Goal: Task Accomplishment & Management: Complete application form

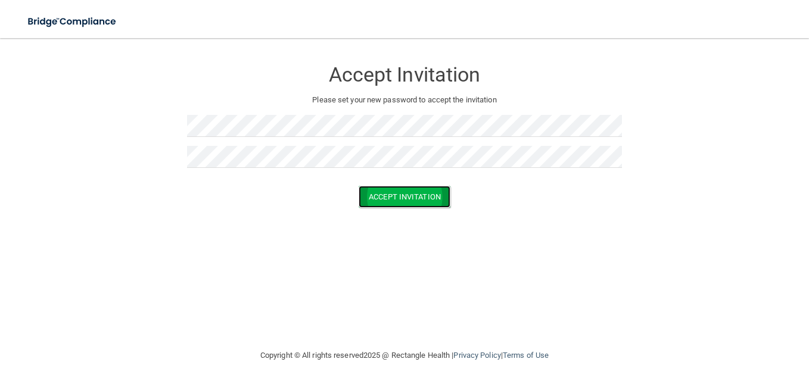
click at [427, 199] on button "Accept Invitation" at bounding box center [405, 197] width 92 height 22
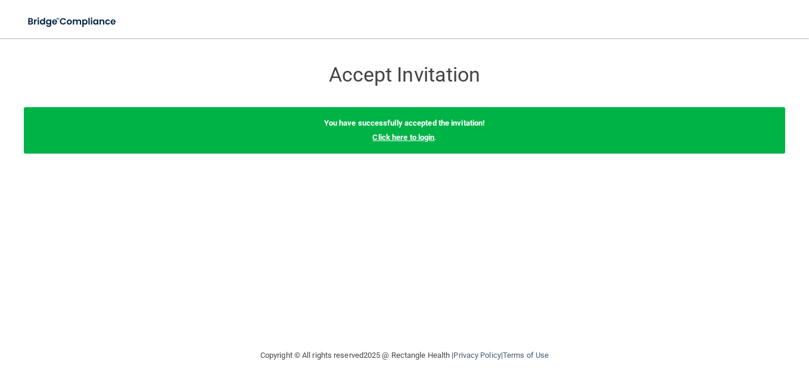
click at [409, 137] on link "Click here to login" at bounding box center [403, 137] width 62 height 9
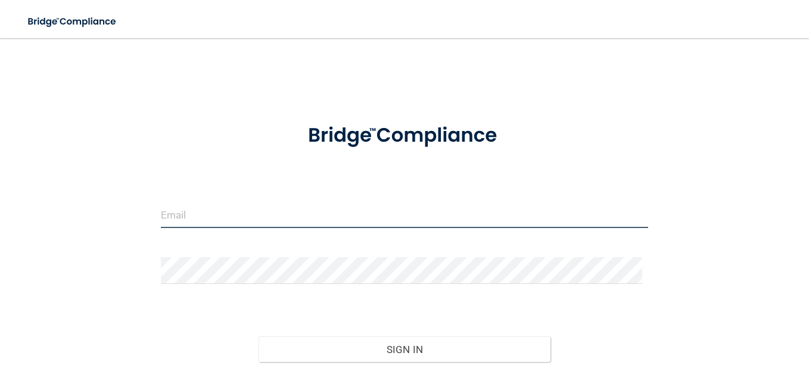
click at [289, 207] on input "email" at bounding box center [404, 214] width 487 height 27
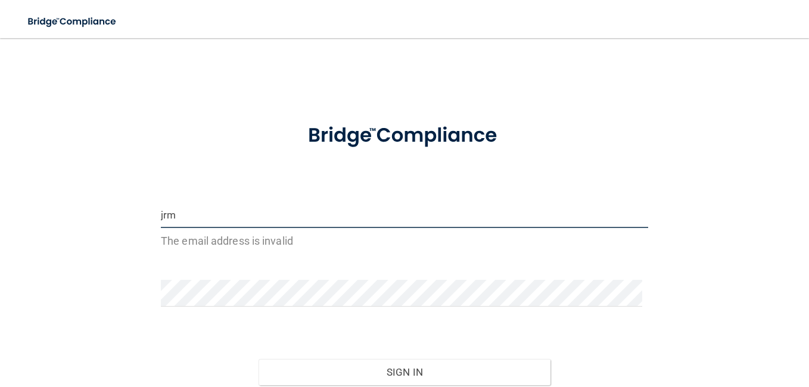
type input "[EMAIL_ADDRESS][DOMAIN_NAME]"
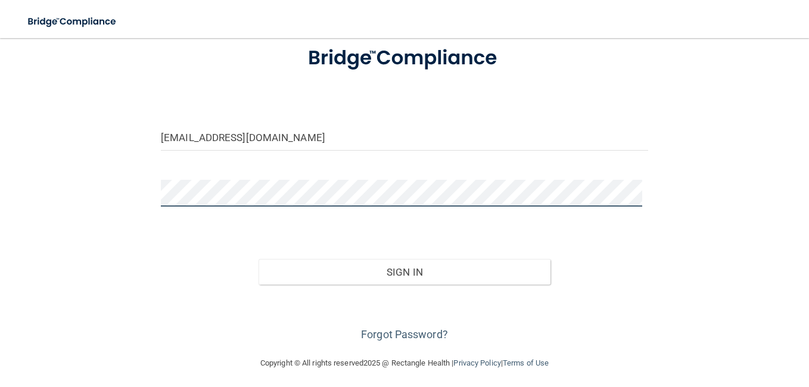
scroll to position [82, 0]
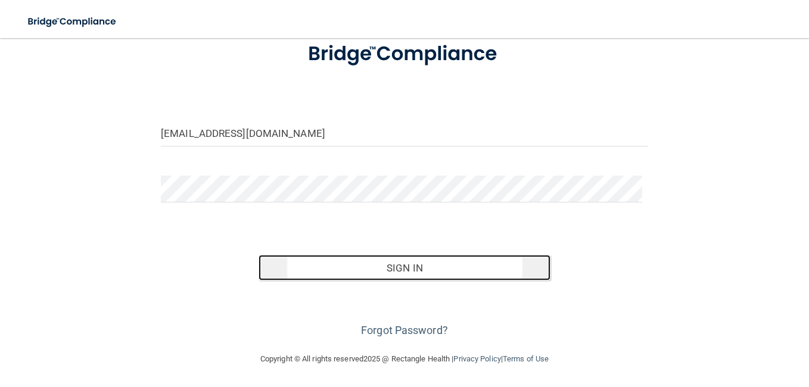
click at [418, 263] on button "Sign In" at bounding box center [405, 268] width 293 height 26
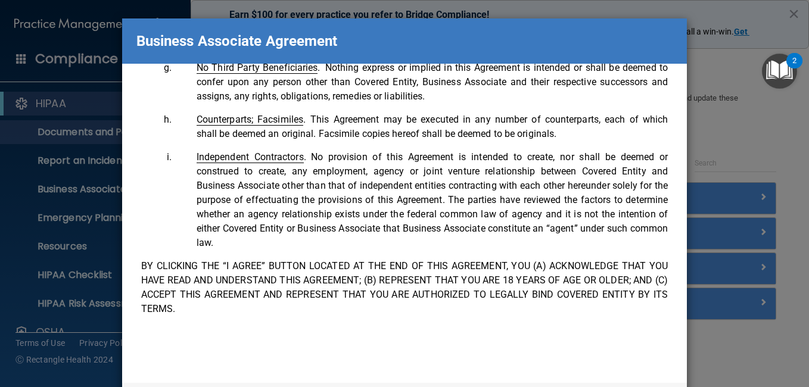
scroll to position [2649, 0]
click at [554, 359] on div "Please sign this updated Business Associate Agreement under our new legal entit…" at bounding box center [405, 223] width 566 height 319
drag, startPoint x: 495, startPoint y: 45, endPoint x: 492, endPoint y: 13, distance: 32.4
click at [492, 13] on div "Business Associate Agreement Please sign this updated Business Associate Agreem…" at bounding box center [404, 193] width 809 height 387
drag, startPoint x: 431, startPoint y: 37, endPoint x: 519, endPoint y: 36, distance: 88.2
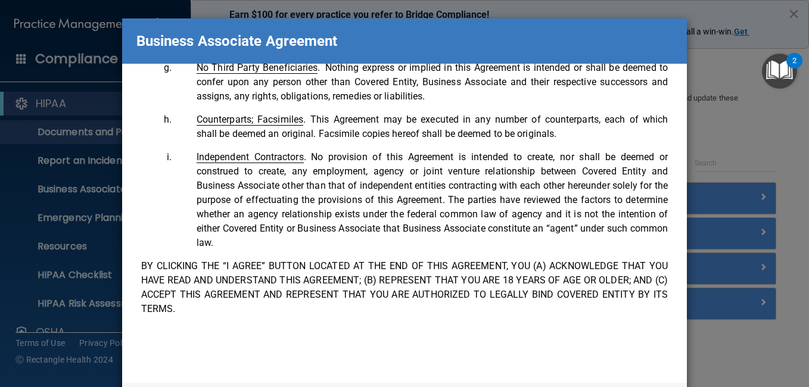
click at [519, 36] on div "Business Associate Agreement" at bounding box center [405, 40] width 566 height 45
click at [385, 362] on div "Please sign this updated Business Associate Agreement under our new legal entit…" at bounding box center [405, 223] width 566 height 319
click at [536, 368] on div "Please sign this updated Business Associate Agreement under our new legal entit…" at bounding box center [405, 223] width 566 height 319
click at [628, 373] on div "Please sign this updated Business Associate Agreement under our new legal entit…" at bounding box center [405, 223] width 566 height 319
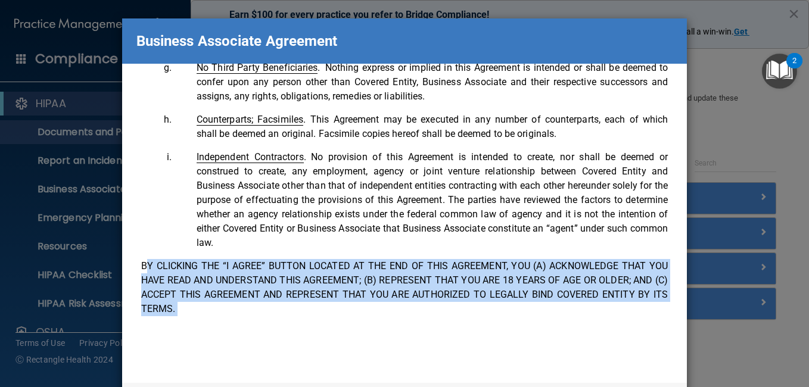
click at [628, 373] on div "Please sign this updated Business Associate Agreement under our new legal entit…" at bounding box center [405, 223] width 566 height 319
click at [443, 272] on p "BY CLICKING THE “I AGREE” BUTTON LOCATED AT THE END OF THIS AGREEMENT, YOU (A) …" at bounding box center [404, 287] width 527 height 57
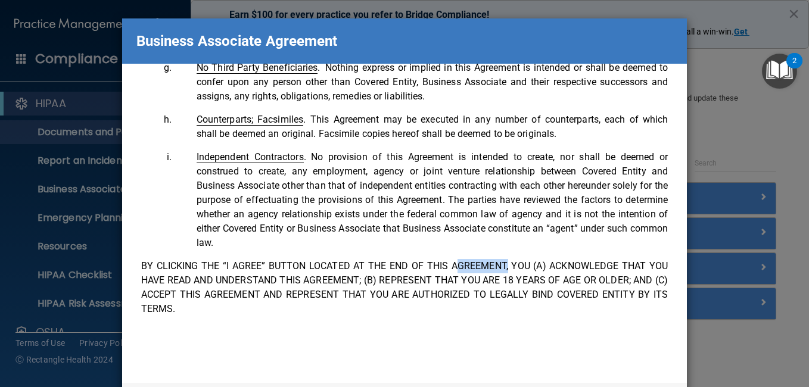
click at [443, 272] on p "BY CLICKING THE “I AGREE” BUTTON LOCATED AT THE END OF THIS AGREEMENT, YOU (A) …" at bounding box center [404, 287] width 527 height 57
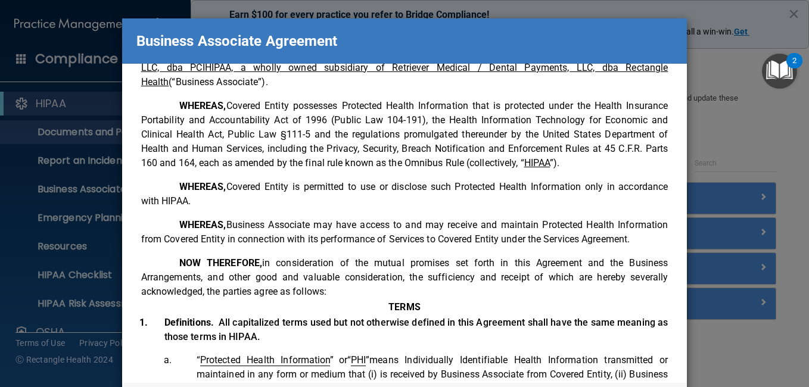
scroll to position [0, 0]
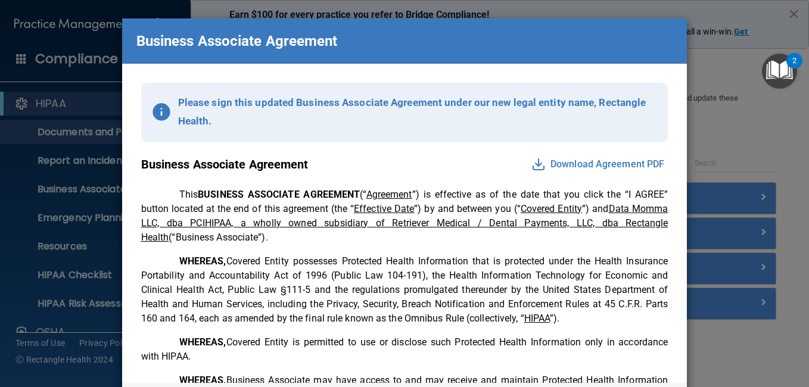
click at [582, 163] on button "Download Agreement PDF" at bounding box center [598, 164] width 140 height 19
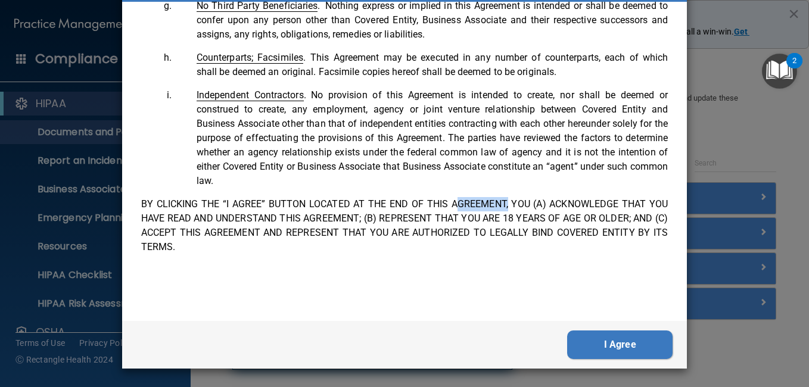
scroll to position [2649, 0]
click at [616, 345] on button "I Agree" at bounding box center [619, 345] width 105 height 29
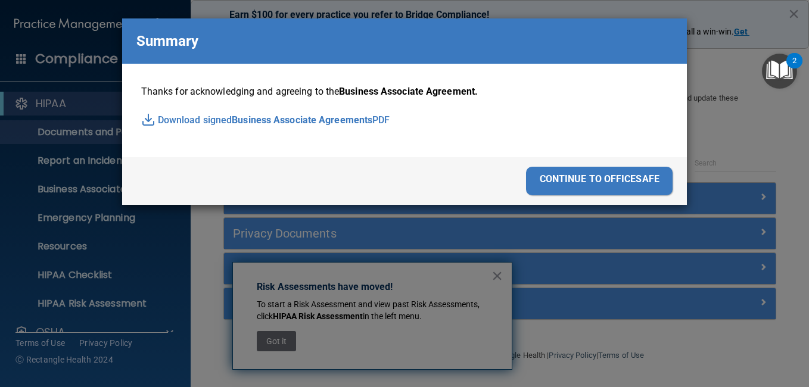
click at [585, 181] on div "continue to officesafe" at bounding box center [599, 181] width 147 height 29
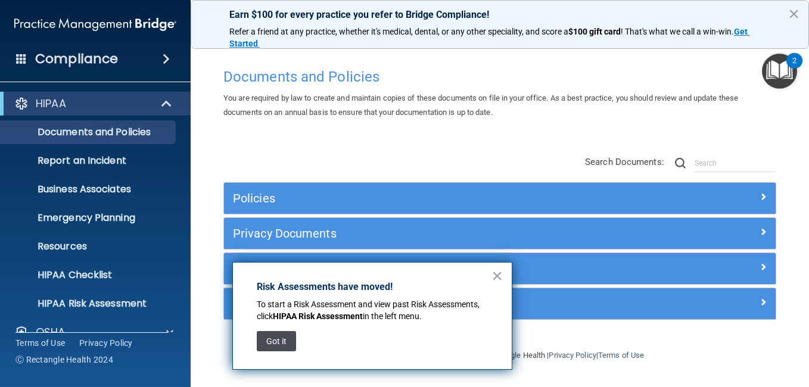
click at [280, 340] on button "Got it" at bounding box center [276, 341] width 39 height 20
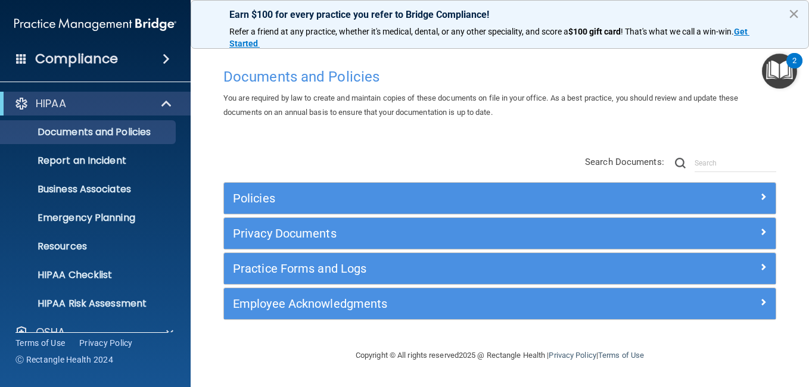
click at [794, 15] on button "×" at bounding box center [793, 13] width 11 height 19
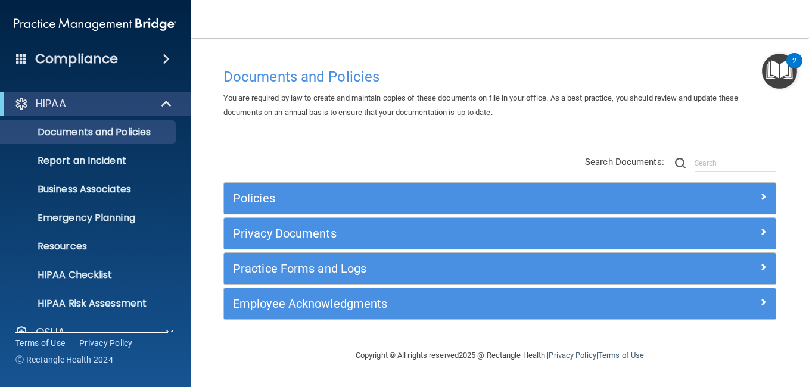
click at [782, 73] on img "Open Resource Center, 2 new notifications" at bounding box center [779, 71] width 35 height 35
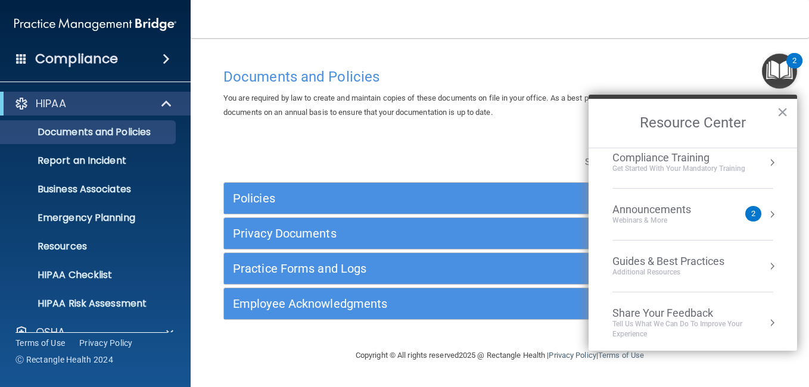
scroll to position [170, 0]
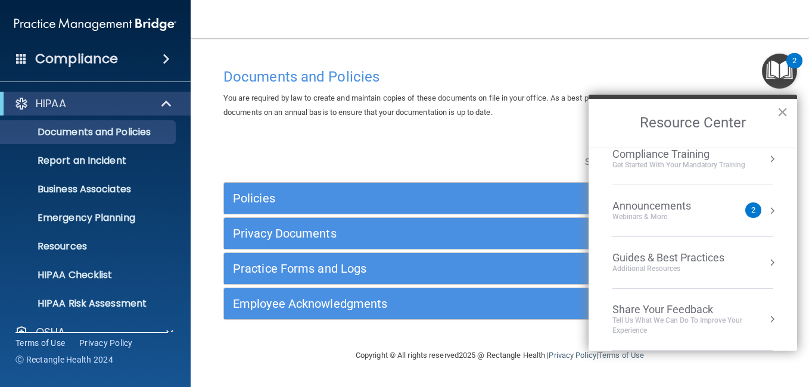
click at [713, 215] on div "Webinars & More" at bounding box center [664, 217] width 103 height 10
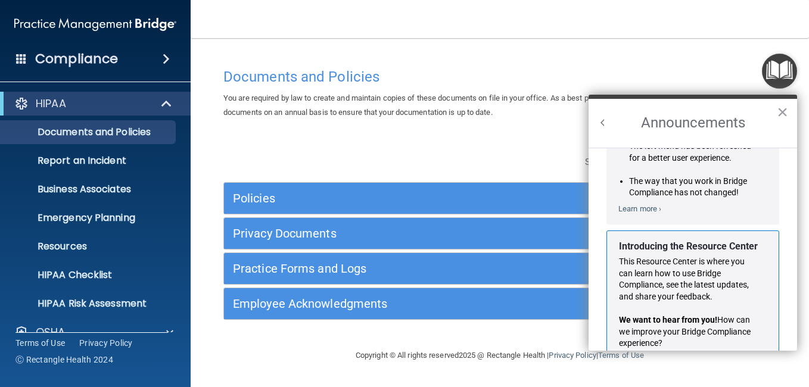
scroll to position [209, 0]
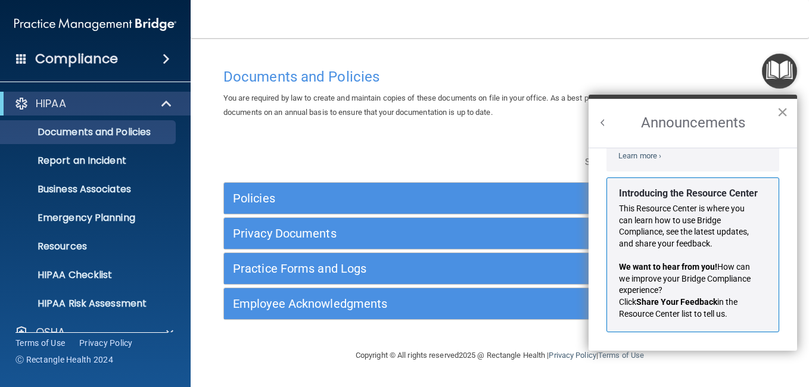
click at [782, 110] on button "×" at bounding box center [782, 112] width 11 height 19
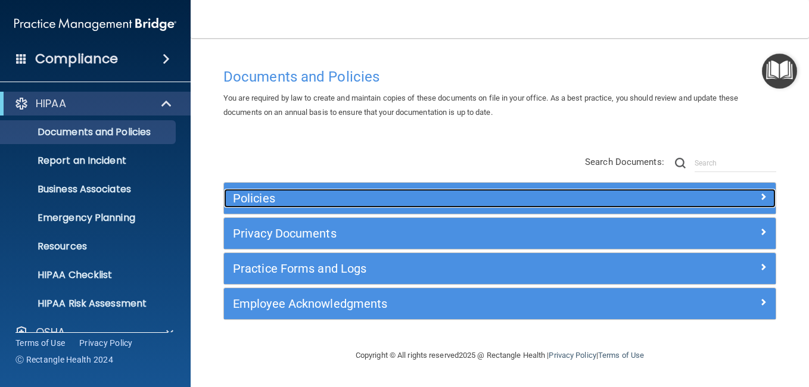
click at [757, 191] on div at bounding box center [707, 196] width 138 height 14
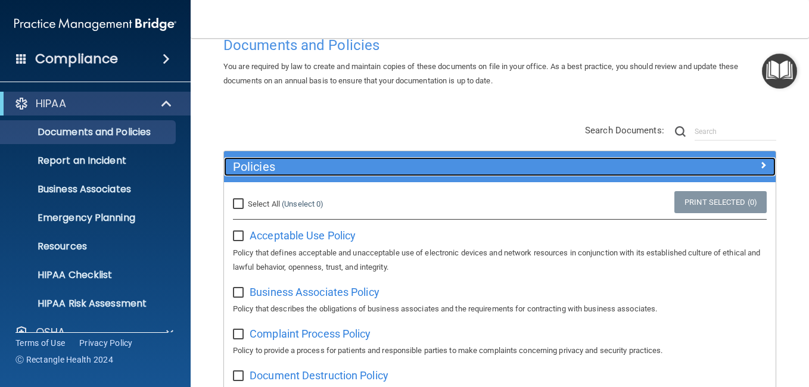
scroll to position [0, 0]
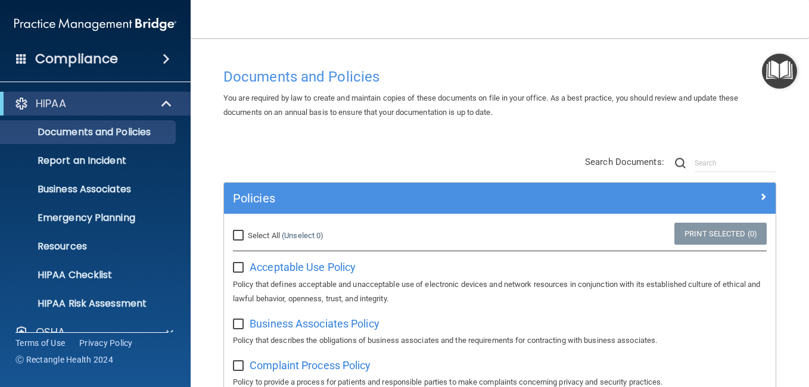
click at [241, 233] on input "Select All (Unselect 0) Unselect All" at bounding box center [240, 236] width 14 height 10
checkbox input "true"
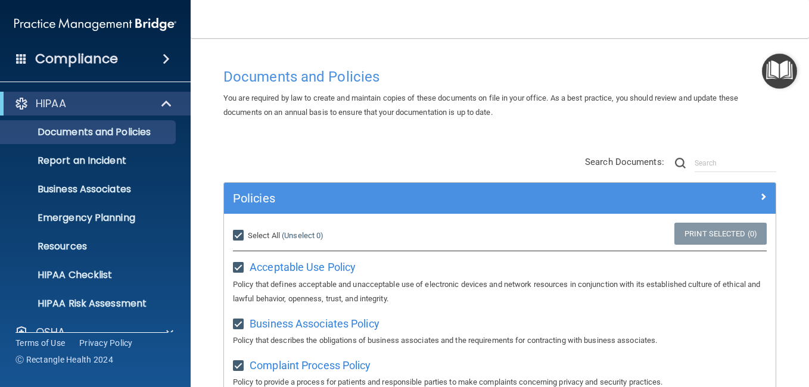
checkbox input "true"
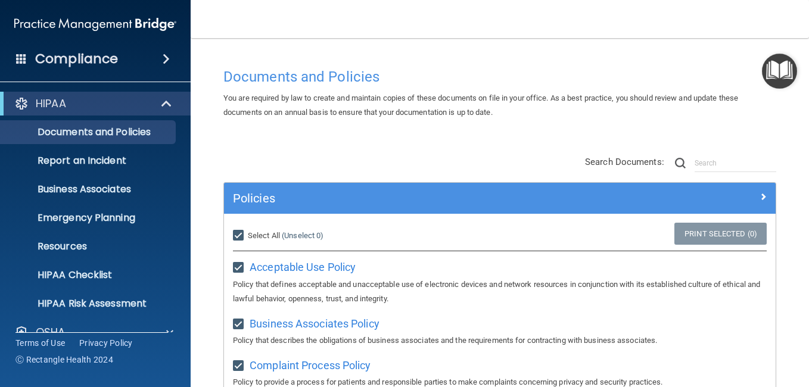
checkbox input "true"
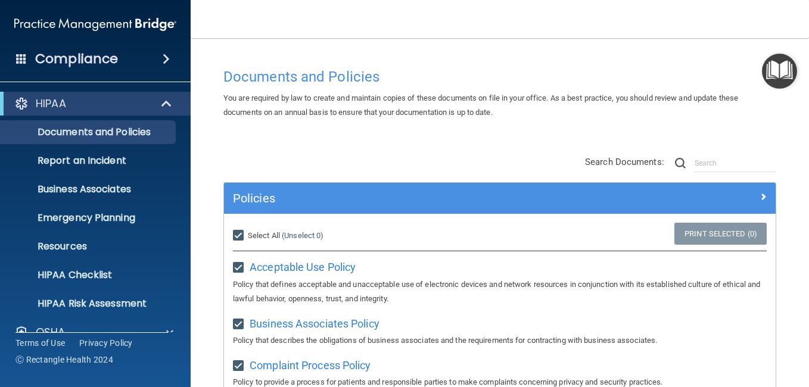
checkbox input "true"
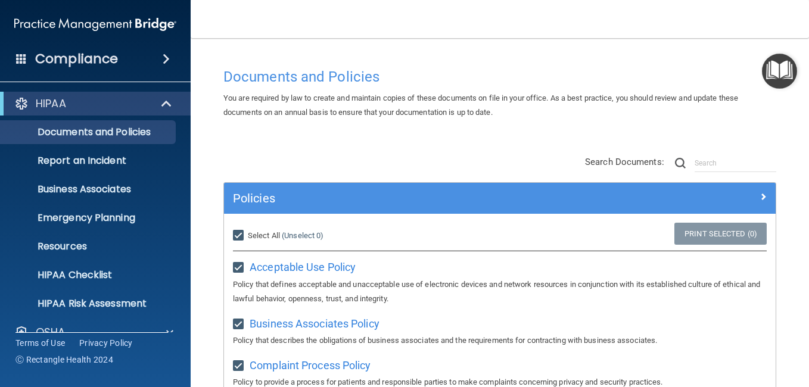
checkbox input "true"
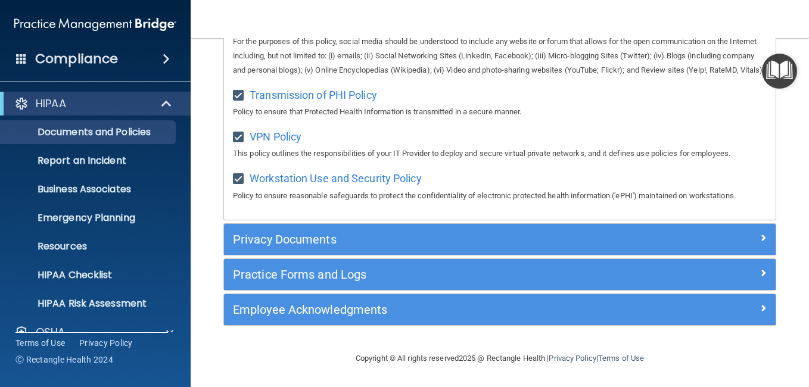
scroll to position [1080, 0]
click at [165, 57] on span at bounding box center [166, 59] width 7 height 14
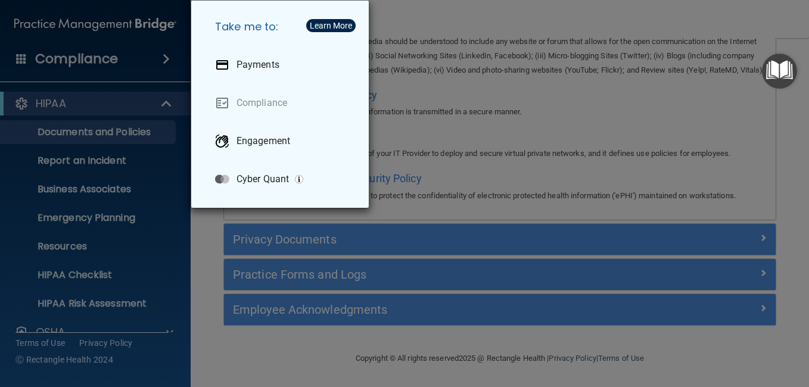
click at [157, 59] on div "Take me to: Payments Compliance Engagement Cyber Quant" at bounding box center [404, 193] width 809 height 387
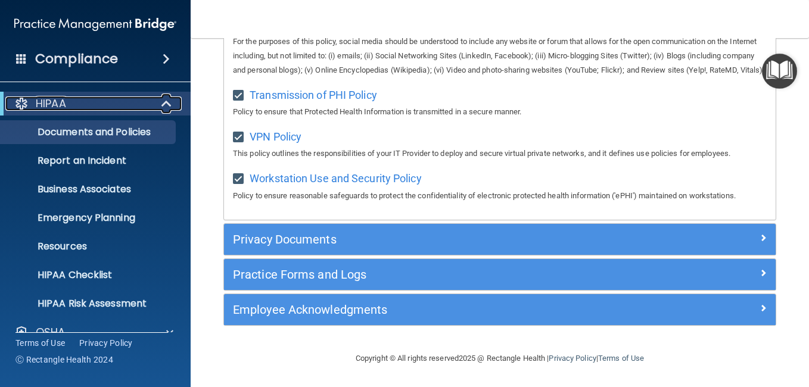
click at [168, 103] on span at bounding box center [168, 104] width 10 height 14
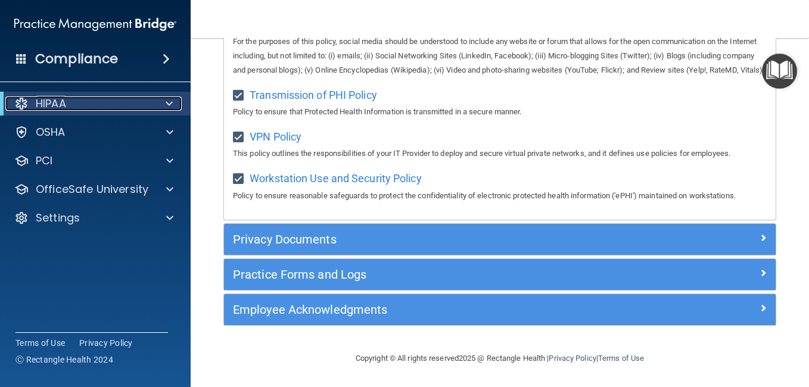
click at [168, 103] on span at bounding box center [169, 104] width 7 height 14
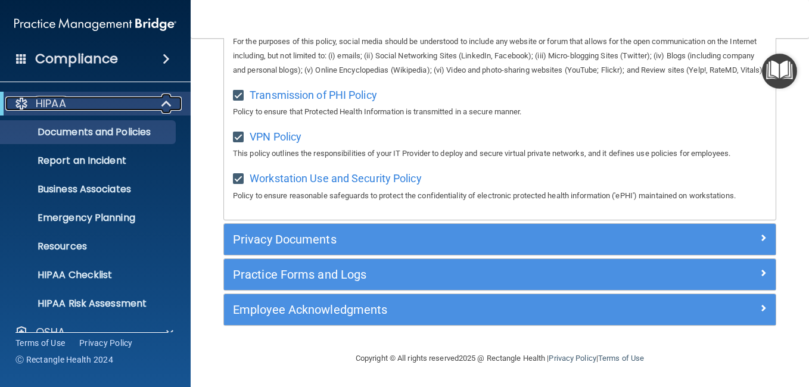
click at [168, 103] on span at bounding box center [168, 104] width 10 height 14
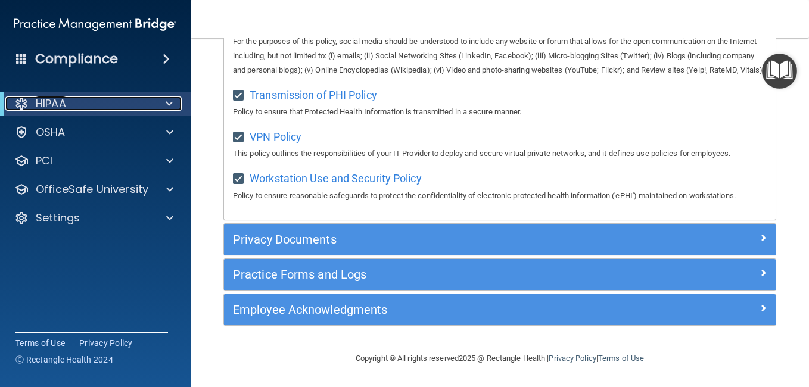
click at [164, 100] on div at bounding box center [167, 104] width 29 height 14
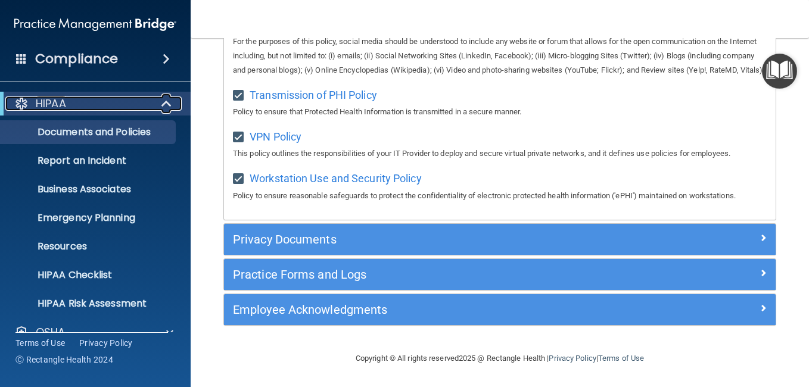
click at [164, 100] on span at bounding box center [168, 104] width 10 height 14
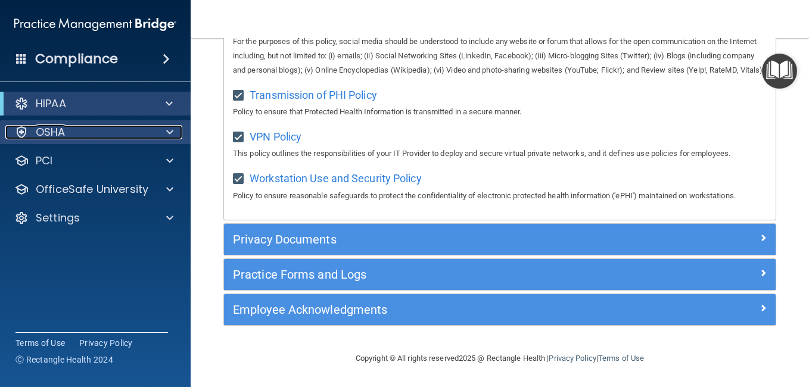
click at [114, 126] on div "OSHA" at bounding box center [79, 132] width 148 height 14
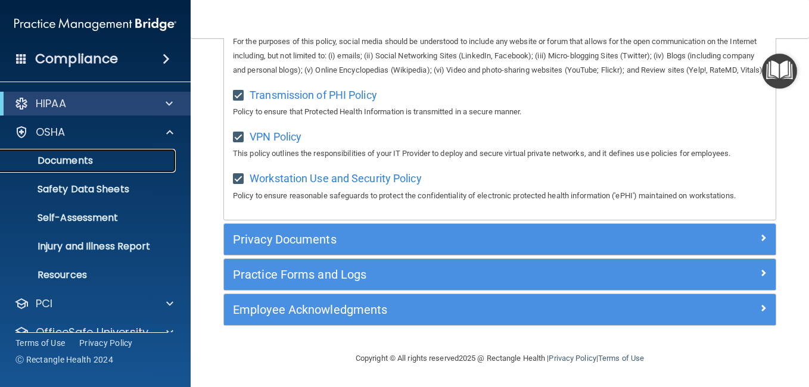
click at [105, 161] on p "Documents" at bounding box center [89, 161] width 163 height 12
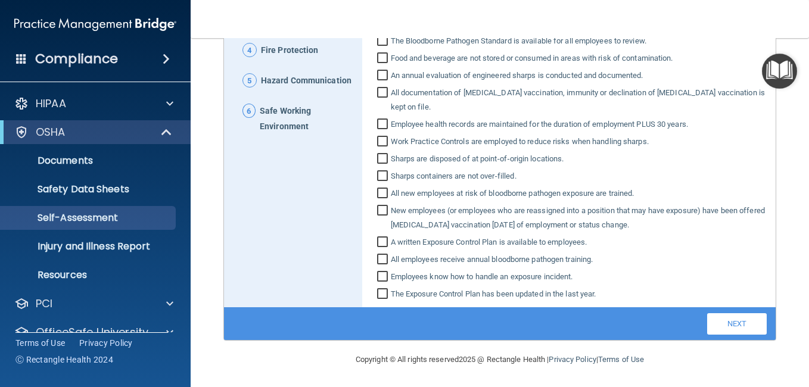
scroll to position [244, 0]
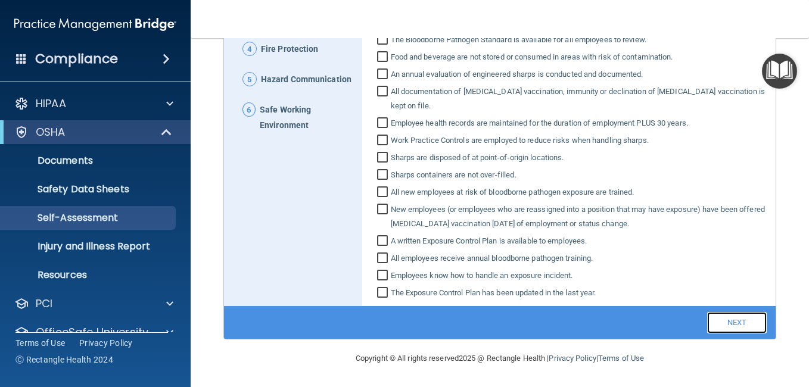
click at [729, 322] on link "Next" at bounding box center [737, 322] width 60 height 21
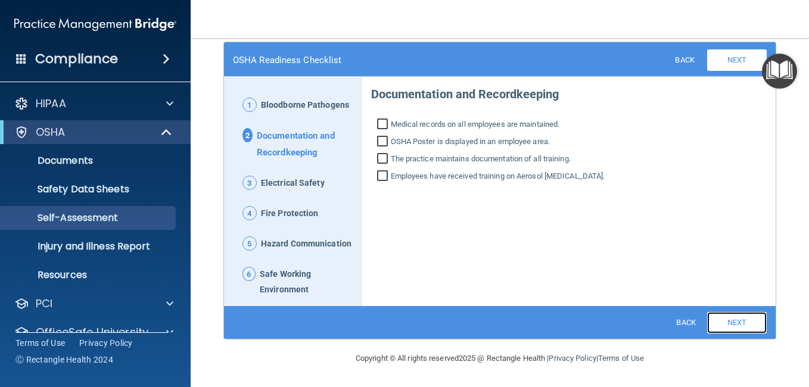
click at [726, 324] on link "Next" at bounding box center [737, 322] width 60 height 21
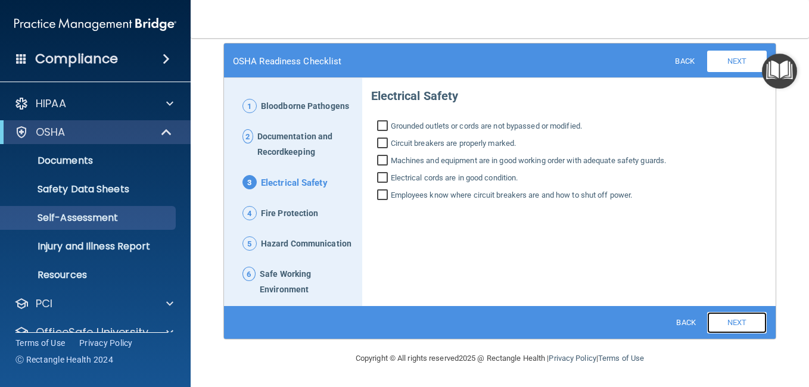
click at [726, 324] on link "Next" at bounding box center [737, 322] width 60 height 21
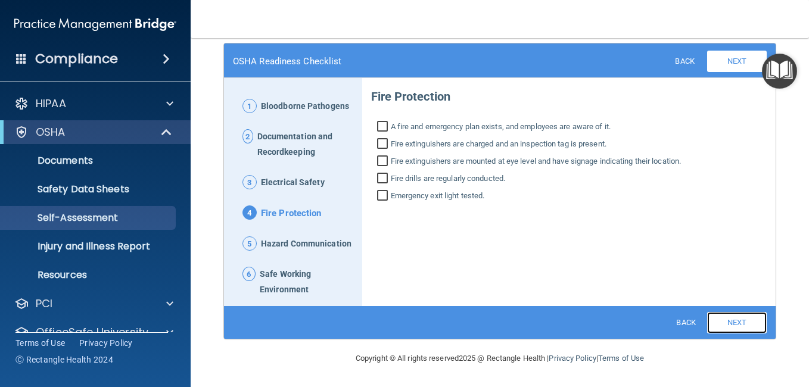
click at [726, 324] on link "Next" at bounding box center [737, 322] width 60 height 21
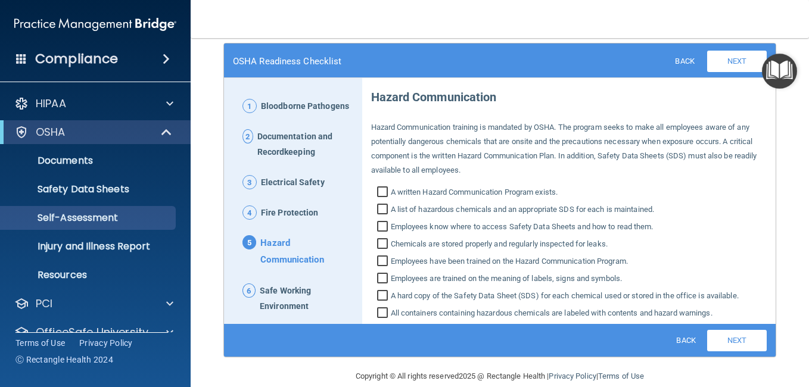
click at [669, 365] on div "Copyright © All rights reserved 2025 @ Rectangle Health | Privacy Policy | Term…" at bounding box center [499, 377] width 435 height 38
click at [726, 343] on link "Next" at bounding box center [737, 340] width 60 height 21
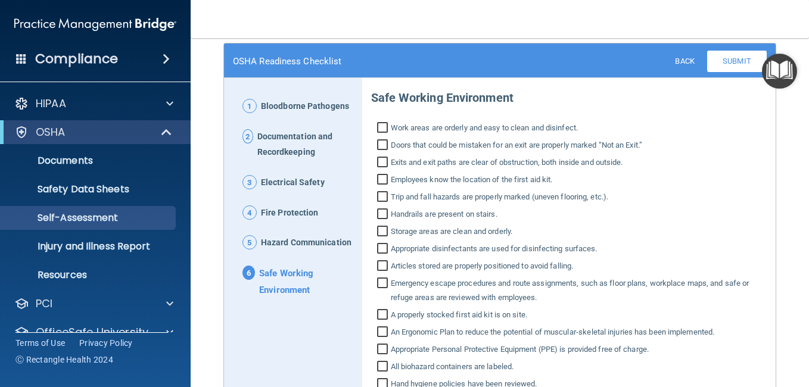
click at [725, 340] on div "Safe Working Environment Work areas are orderly and easy to clean and disinfect…" at bounding box center [569, 296] width 396 height 431
click at [142, 241] on p "Injury and Illness Report" at bounding box center [89, 247] width 163 height 12
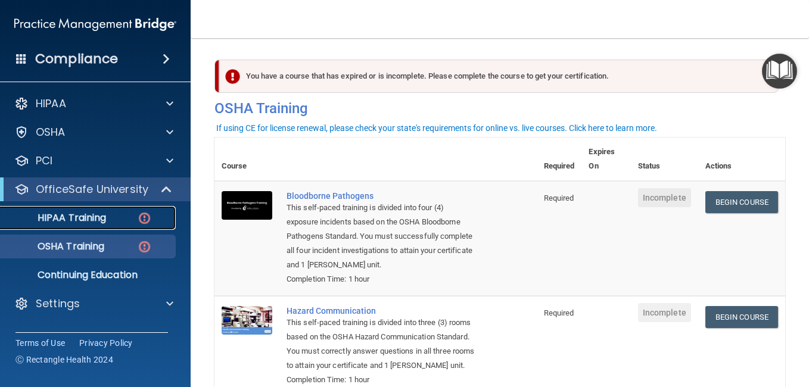
click at [53, 218] on p "HIPAA Training" at bounding box center [57, 218] width 98 height 12
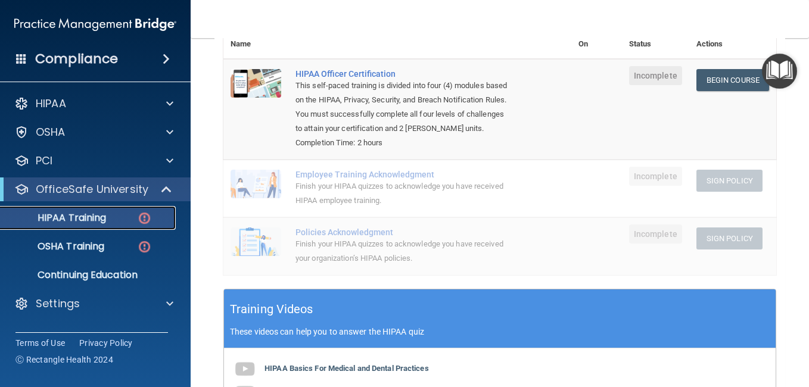
scroll to position [167, 0]
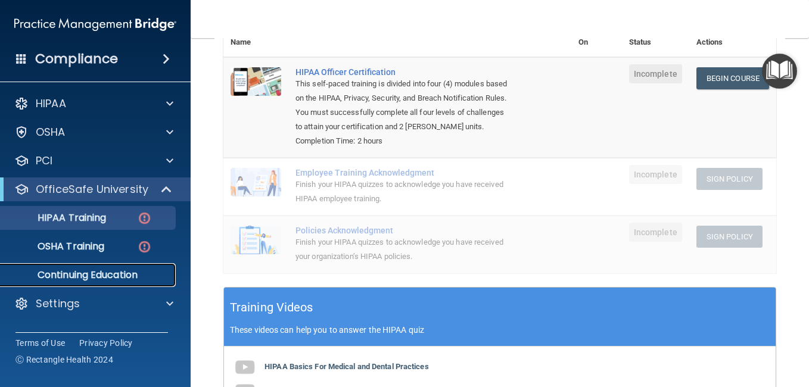
click at [110, 272] on p "Continuing Education" at bounding box center [89, 275] width 163 height 12
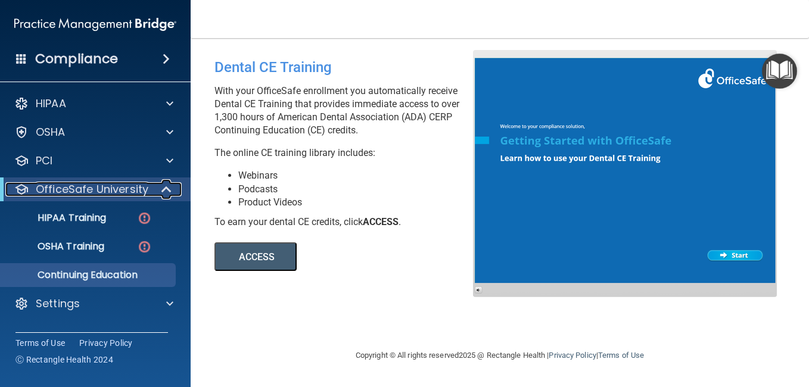
click at [166, 188] on span at bounding box center [168, 189] width 10 height 14
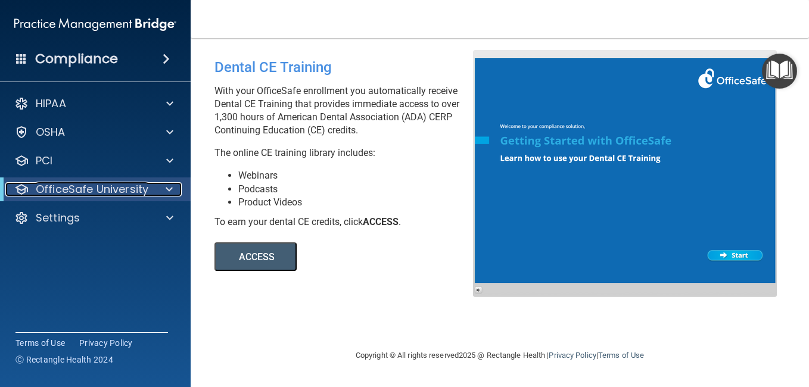
click at [166, 188] on span at bounding box center [169, 189] width 7 height 14
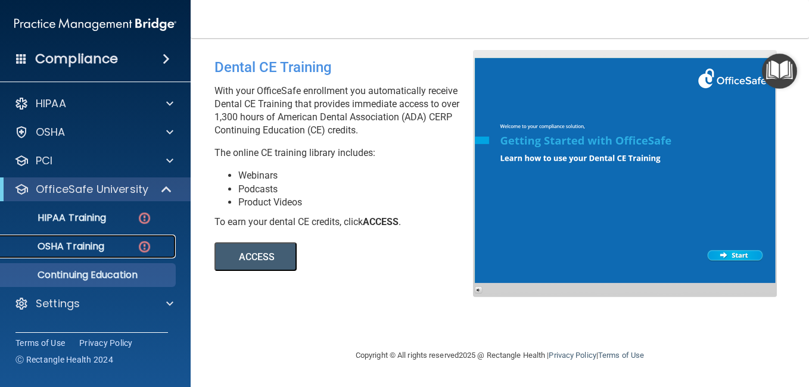
click at [121, 246] on div "OSHA Training" at bounding box center [89, 247] width 163 height 12
